Goal: Task Accomplishment & Management: Manage account settings

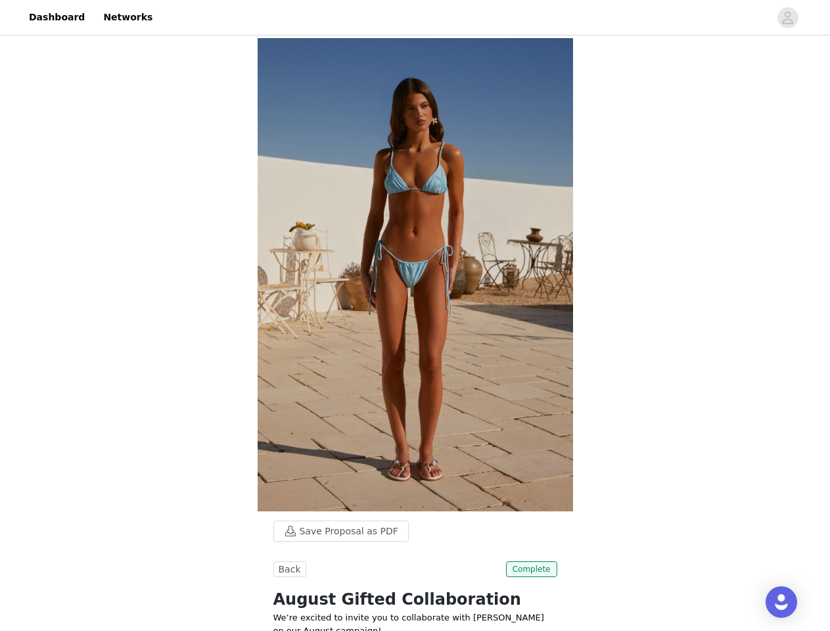
click at [415, 315] on img at bounding box center [415, 274] width 315 height 473
click at [415, 18] on div at bounding box center [464, 18] width 609 height 30
click at [788, 18] on icon "avatar" at bounding box center [787, 17] width 12 height 21
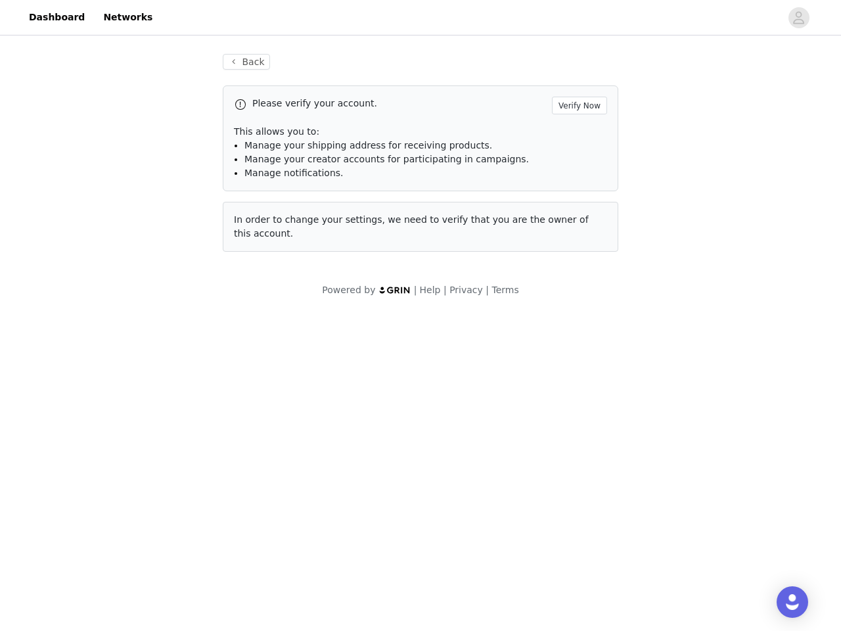
click at [334, 531] on body "Dashboard Networks Back Please verify your account. Verify Now This allows you …" at bounding box center [420, 315] width 841 height 631
click at [288, 569] on body "Dashboard Networks Back Please verify your account. Verify Now This allows you …" at bounding box center [420, 315] width 841 height 631
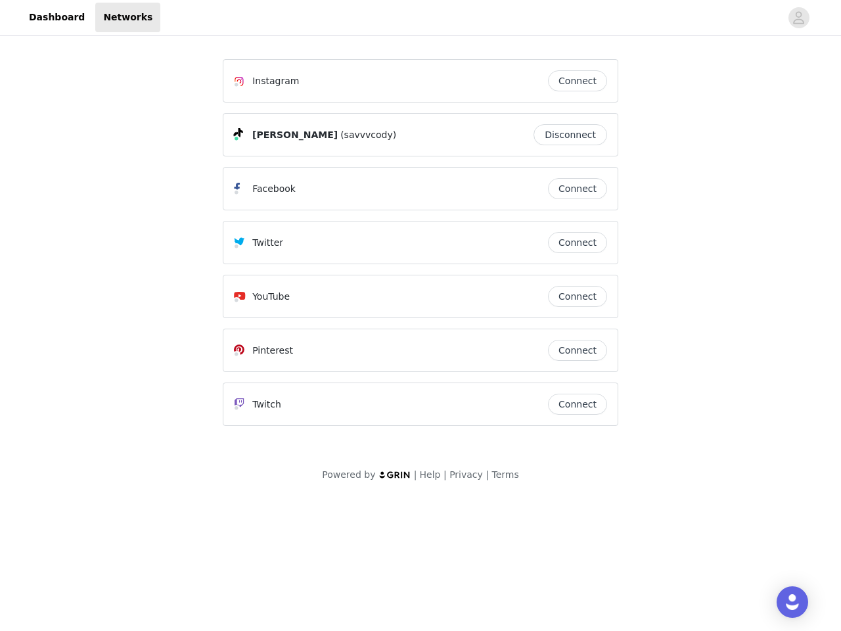
click at [420, 248] on div "Twitter" at bounding box center [391, 243] width 314 height 16
click at [420, 18] on div at bounding box center [470, 18] width 620 height 30
click at [799, 18] on icon "avatar" at bounding box center [798, 17] width 12 height 21
